Goal: Book appointment/travel/reservation

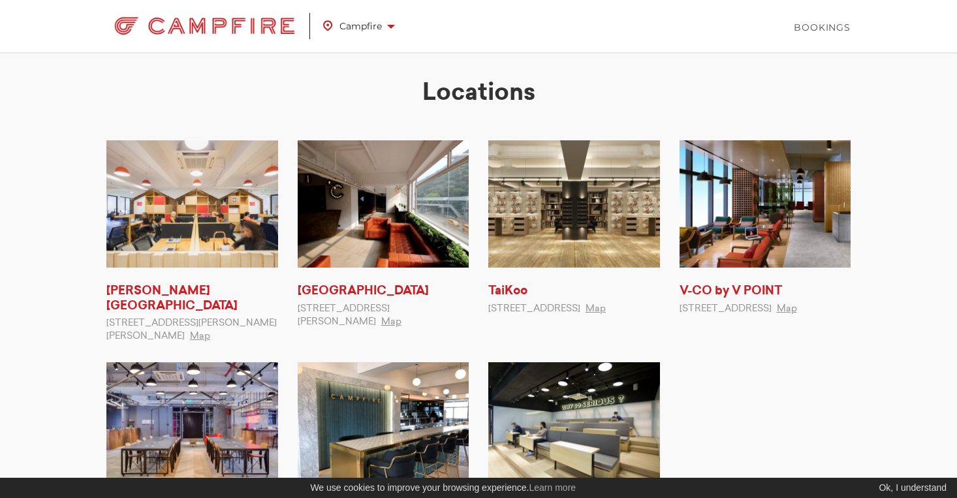
click at [786, 251] on img at bounding box center [766, 203] width 172 height 127
click at [545, 218] on img at bounding box center [574, 203] width 172 height 127
click at [815, 31] on link "Bookings" at bounding box center [822, 27] width 57 height 13
